Goal: Task Accomplishment & Management: Manage account settings

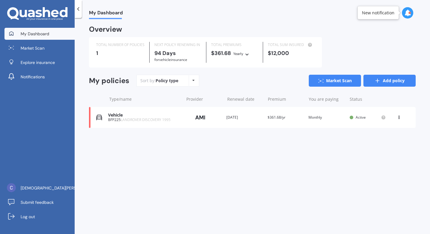
click at [378, 79] on icon at bounding box center [377, 81] width 6 height 6
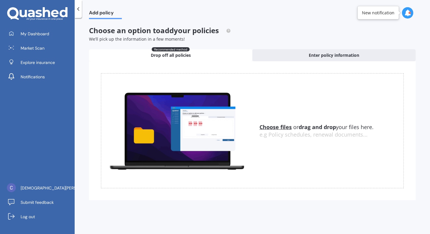
click at [273, 128] on u "Choose files" at bounding box center [275, 126] width 32 height 7
click at [275, 127] on u "Choose files" at bounding box center [275, 126] width 32 height 7
click at [272, 125] on u "Choose files" at bounding box center [275, 126] width 32 height 7
click at [281, 128] on u "Choose files" at bounding box center [275, 126] width 32 height 7
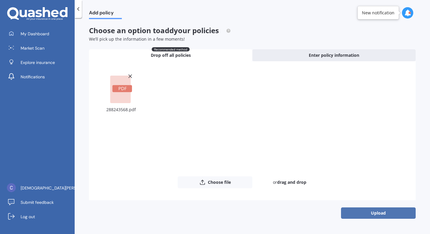
click at [366, 215] on button "Upload" at bounding box center [378, 212] width 75 height 11
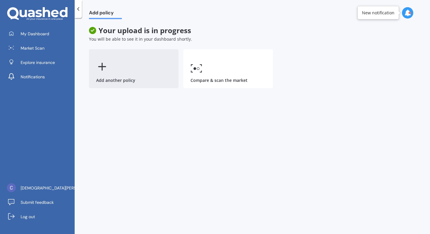
click at [128, 62] on div "Add another policy" at bounding box center [134, 68] width 90 height 39
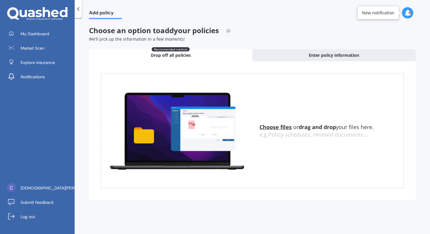
click at [277, 125] on u "Choose files" at bounding box center [275, 126] width 32 height 7
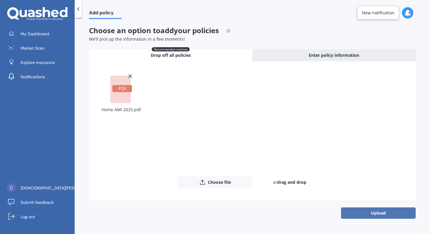
click at [364, 216] on button "Upload" at bounding box center [378, 212] width 75 height 11
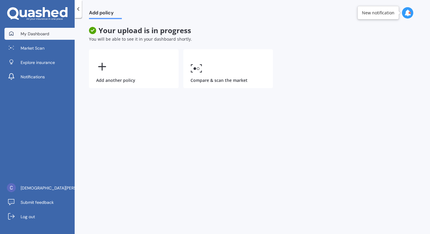
click at [49, 30] on link "My Dashboard" at bounding box center [39, 34] width 70 height 12
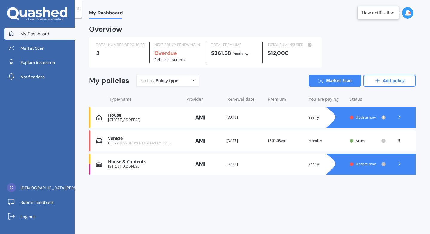
click at [395, 121] on div at bounding box center [399, 117] width 18 height 9
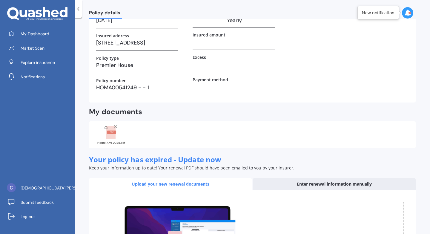
scroll to position [13, 0]
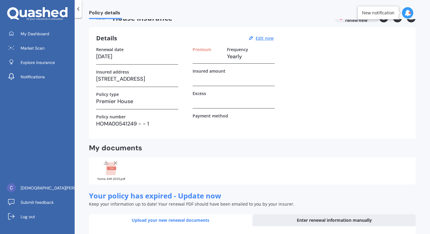
click at [110, 175] on rect at bounding box center [111, 168] width 10 height 13
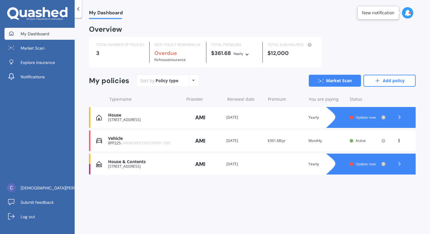
click at [398, 164] on icon at bounding box center [399, 164] width 6 height 6
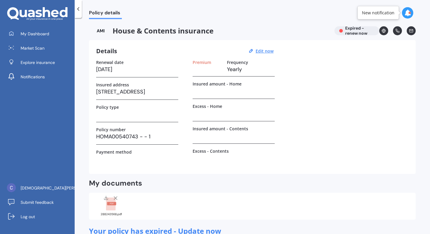
click at [382, 32] on circle at bounding box center [384, 31] width 4 height 4
click at [262, 53] on u "Edit now" at bounding box center [264, 51] width 18 height 6
select select "29"
select select "01"
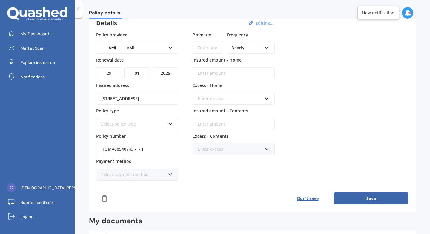
scroll to position [28, 0]
click at [172, 71] on select "YYYY 2027 2026 2025 2024 2023 2022 2021 2020 2019 2018 2017 2016 2015 2014 2013…" at bounding box center [165, 73] width 26 height 12
select select "2026"
click at [173, 123] on div "Select policy type Multi-Policy House and Contents" at bounding box center [137, 124] width 82 height 12
click at [167, 133] on div "Multi-Policy House and Contents" at bounding box center [137, 135] width 81 height 11
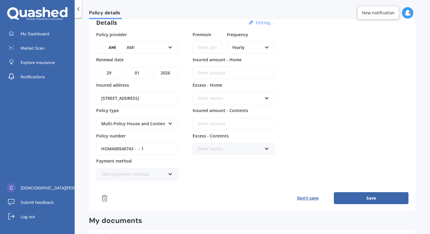
click at [234, 98] on div "Enter excess" at bounding box center [230, 98] width 64 height 7
click at [294, 92] on div "Policy provider AMI AA AMI AMP ANZ ASB Ando BNZ Co-Operative Bank FMG Initio Ki…" at bounding box center [252, 105] width 312 height 149
